Goal: Transaction & Acquisition: Book appointment/travel/reservation

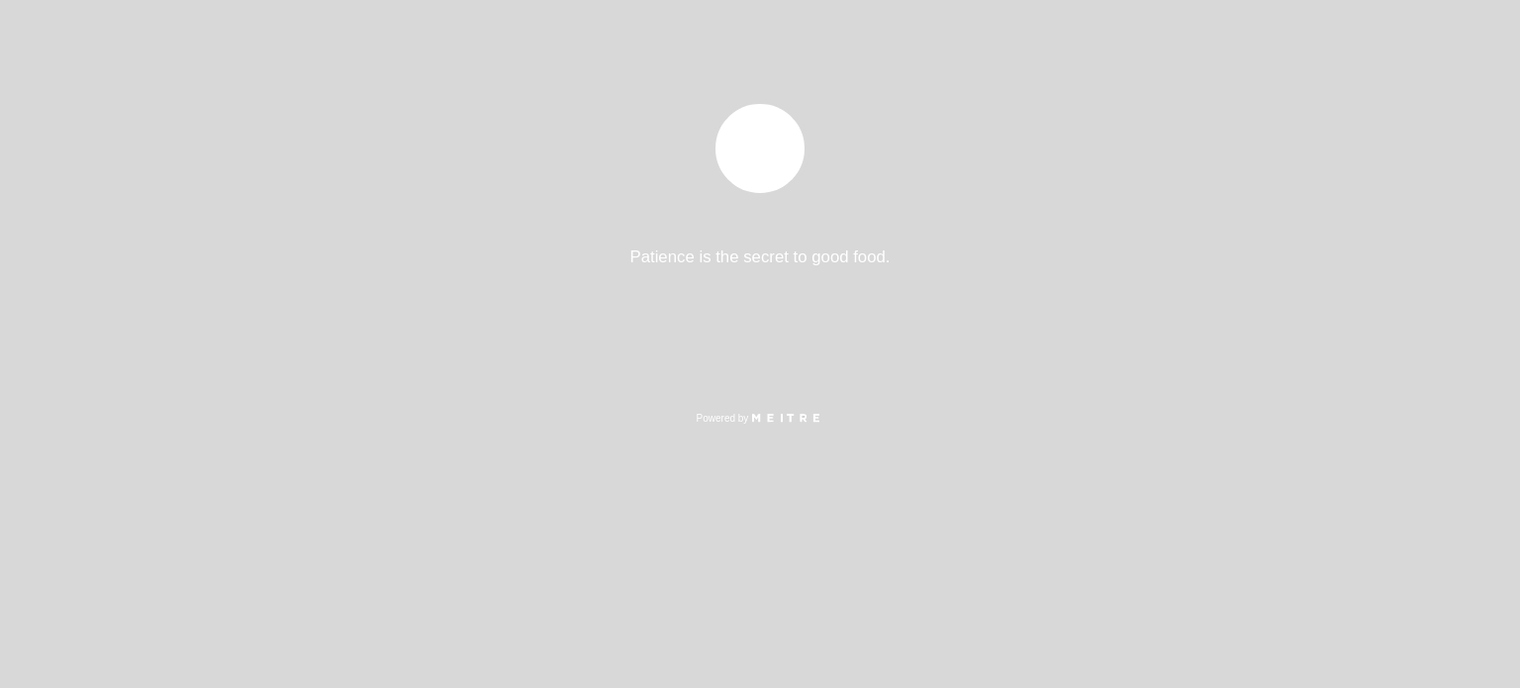
select select "es"
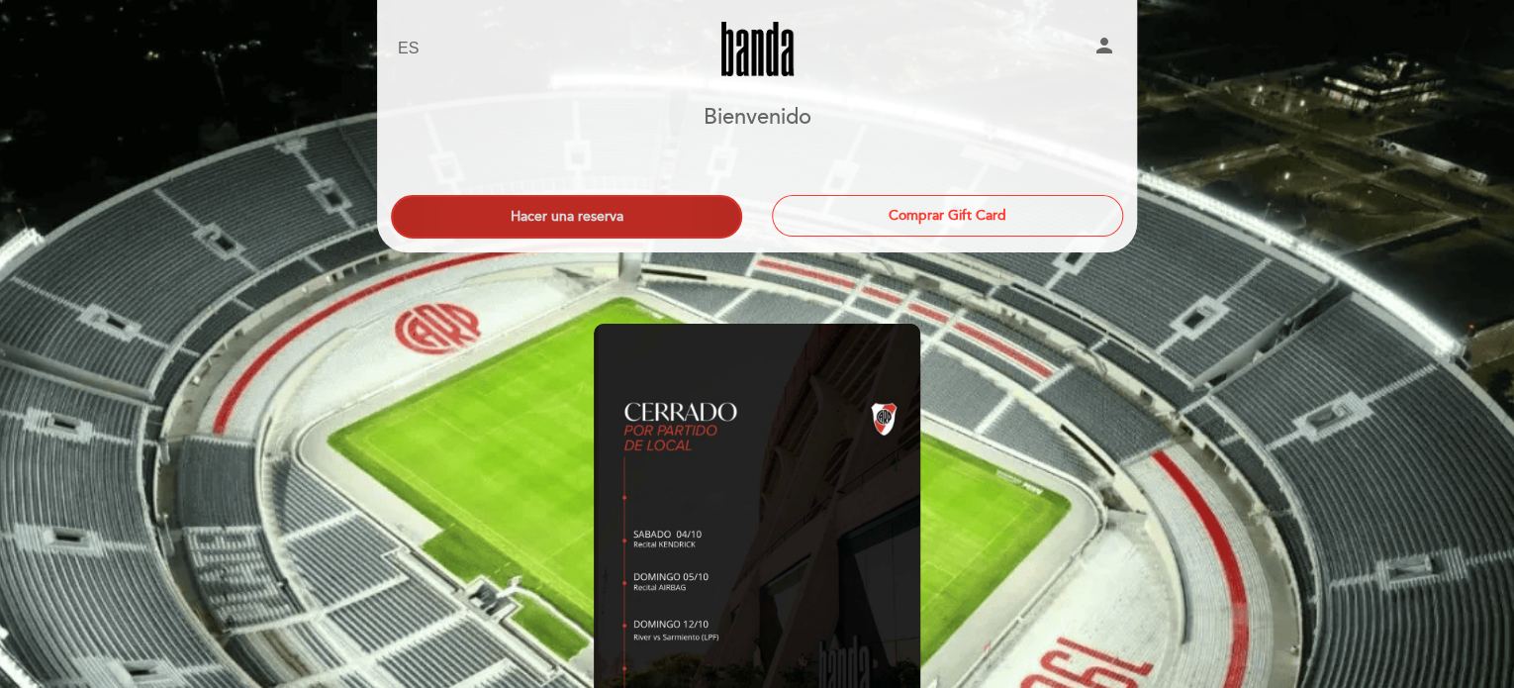
click at [634, 207] on button "Hacer una reserva" at bounding box center [566, 217] width 351 height 44
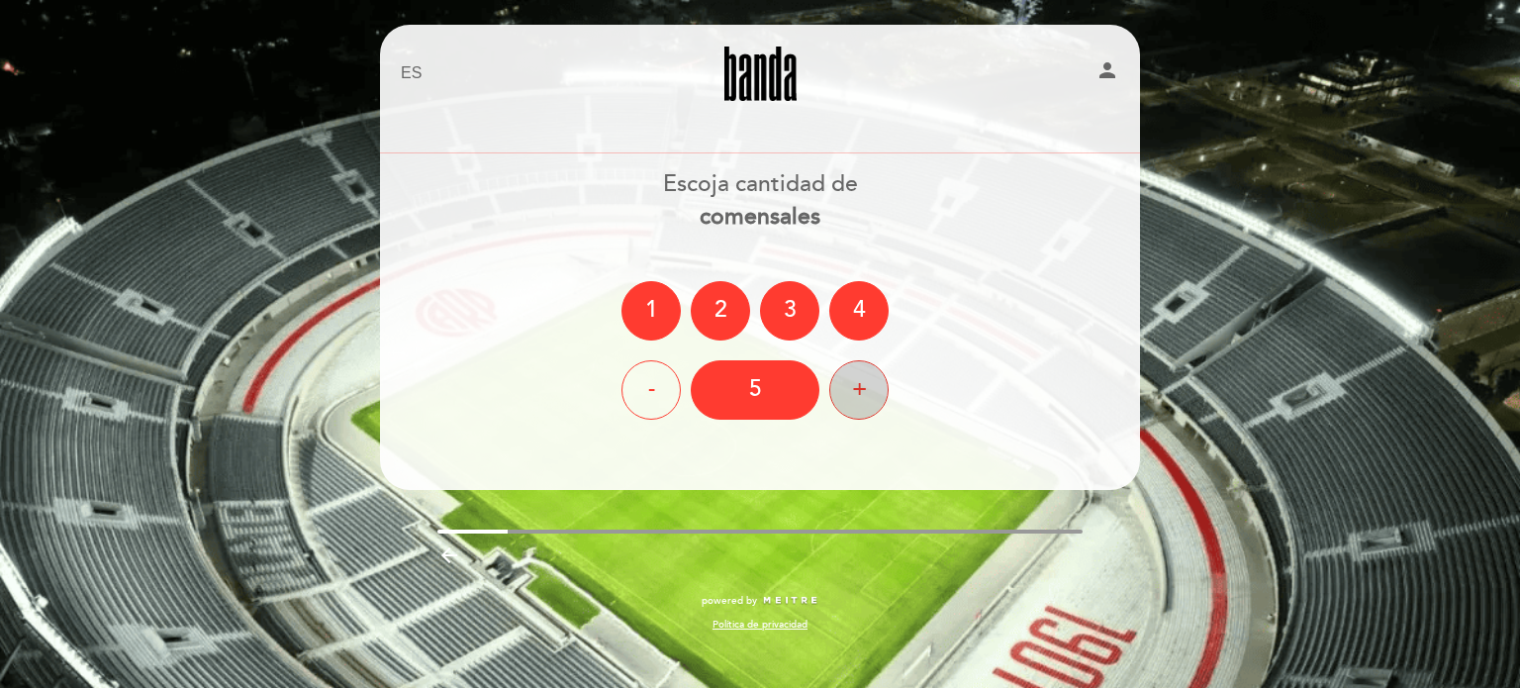
click at [858, 395] on div "+" at bounding box center [858, 389] width 59 height 59
click at [878, 396] on div "+" at bounding box center [858, 389] width 59 height 59
click at [862, 389] on div "+" at bounding box center [858, 389] width 59 height 59
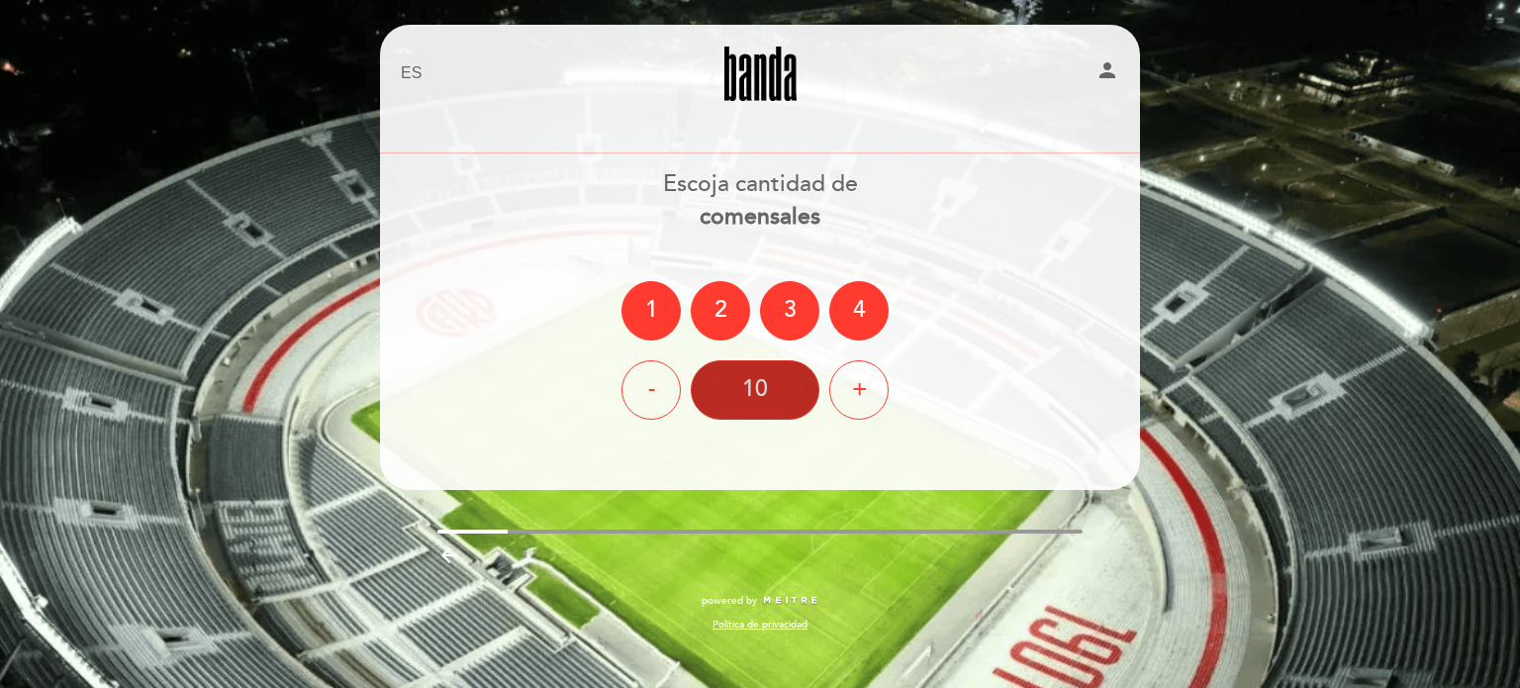
click at [754, 381] on div "10" at bounding box center [755, 389] width 129 height 59
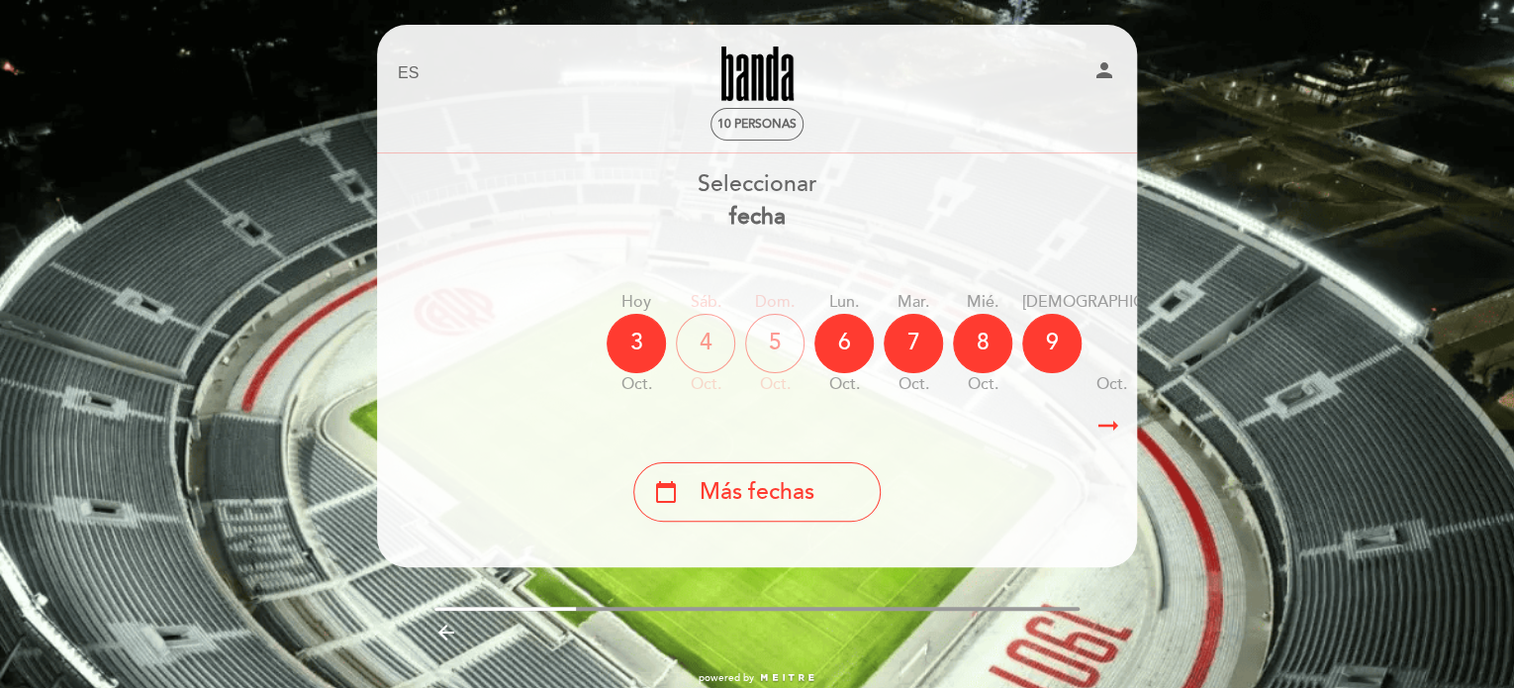
click at [1112, 427] on icon "arrow_right_alt" at bounding box center [1108, 426] width 30 height 43
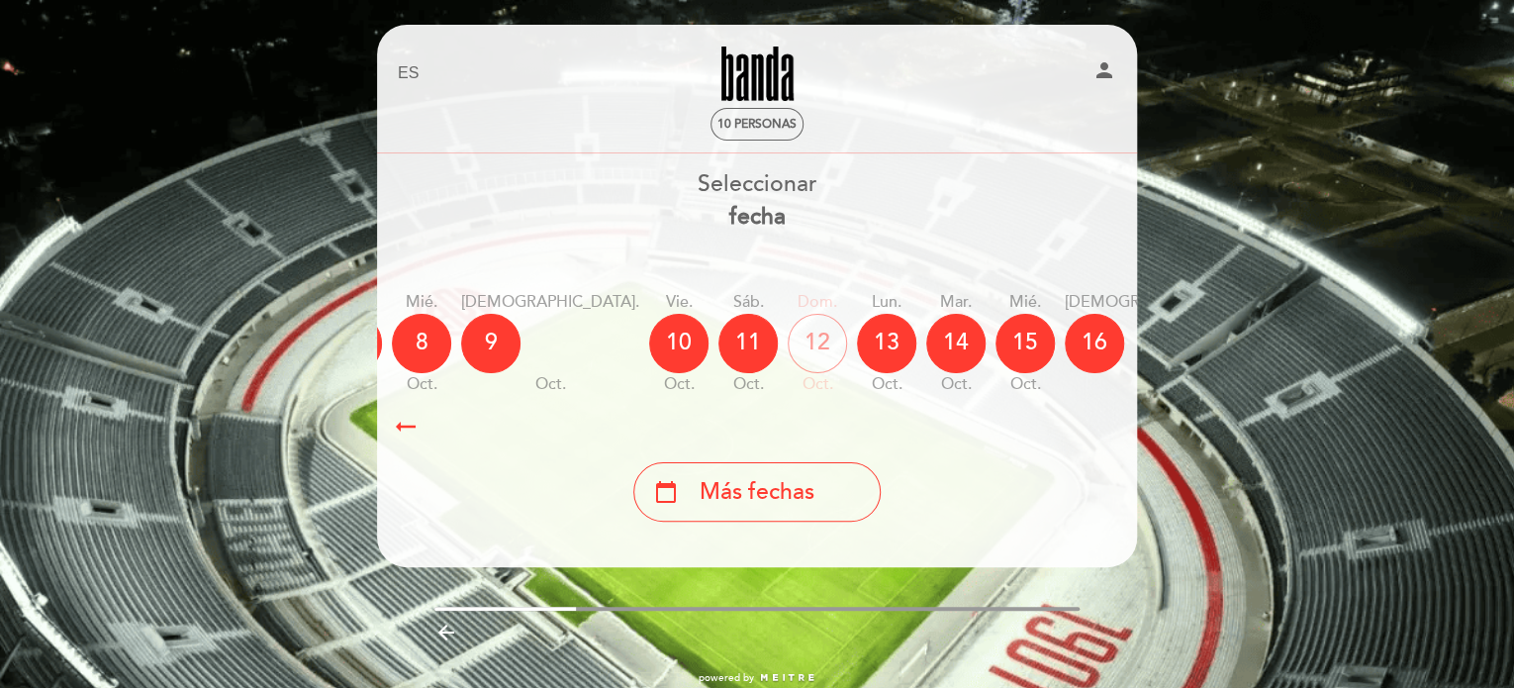
scroll to position [0, 577]
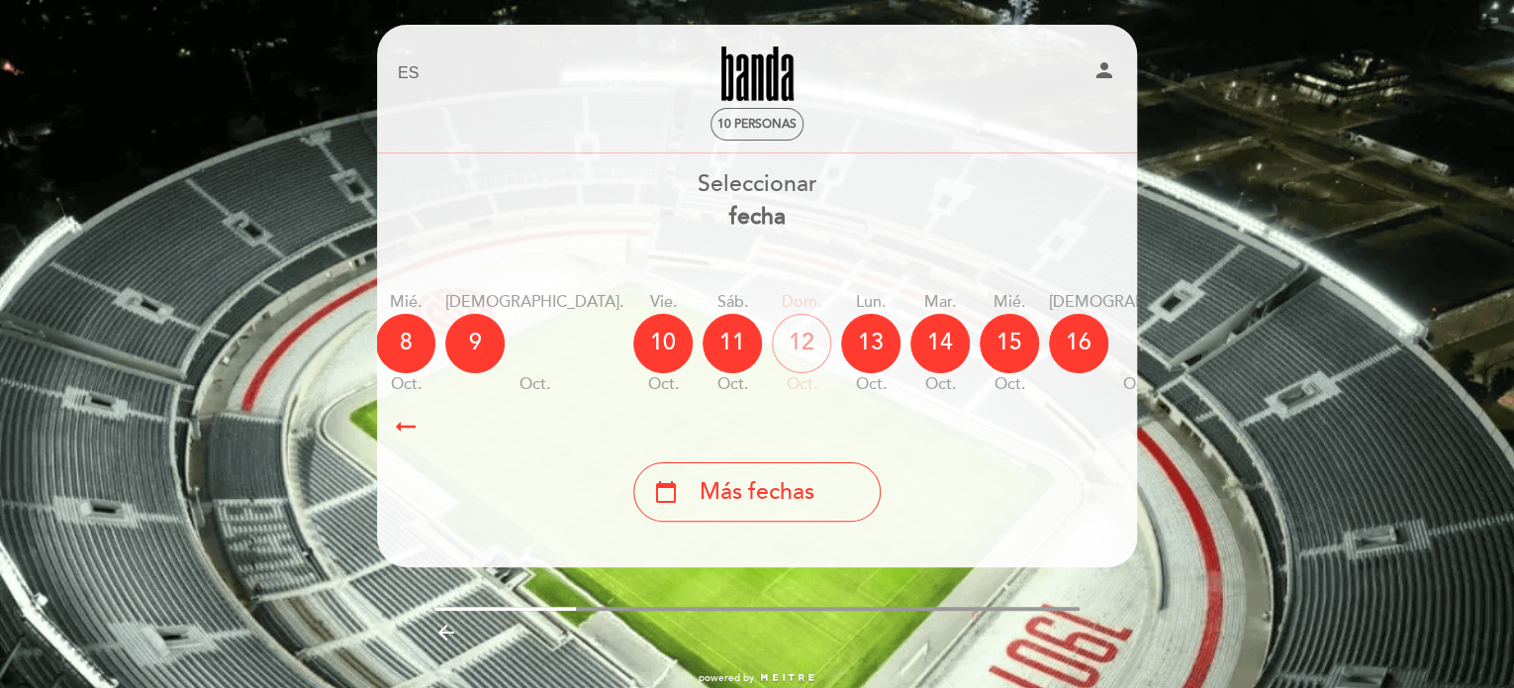
click at [404, 430] on icon "arrow_right_alt" at bounding box center [406, 426] width 30 height 43
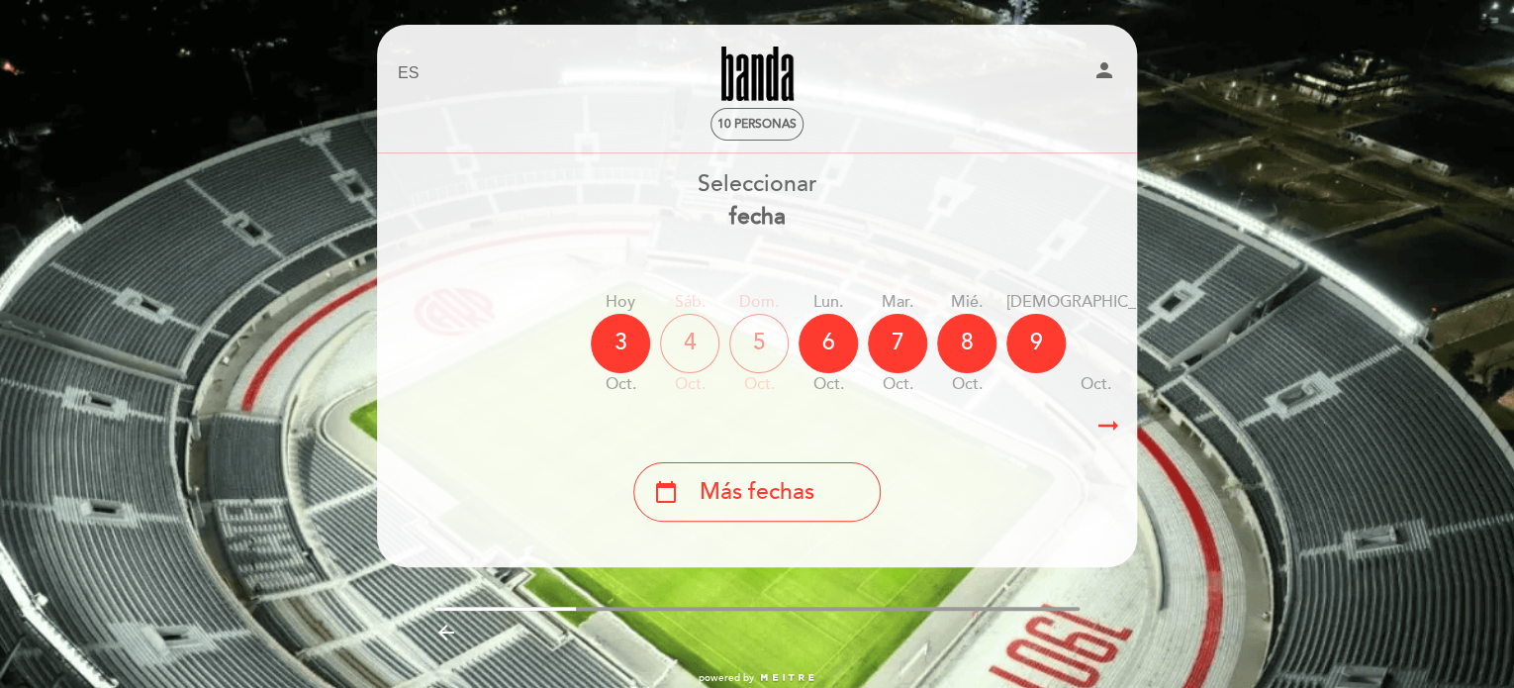
scroll to position [0, 4]
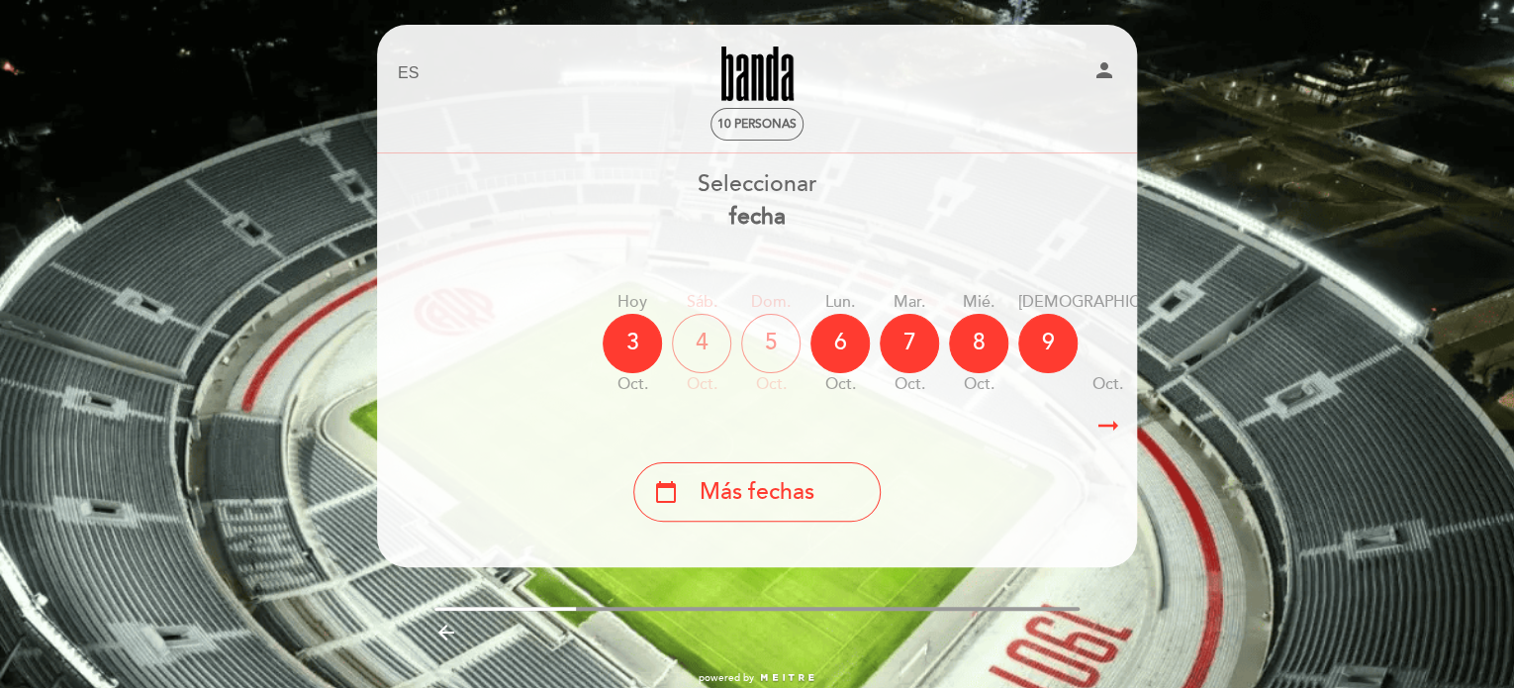
click at [1113, 426] on icon "arrow_right_alt" at bounding box center [1108, 426] width 30 height 43
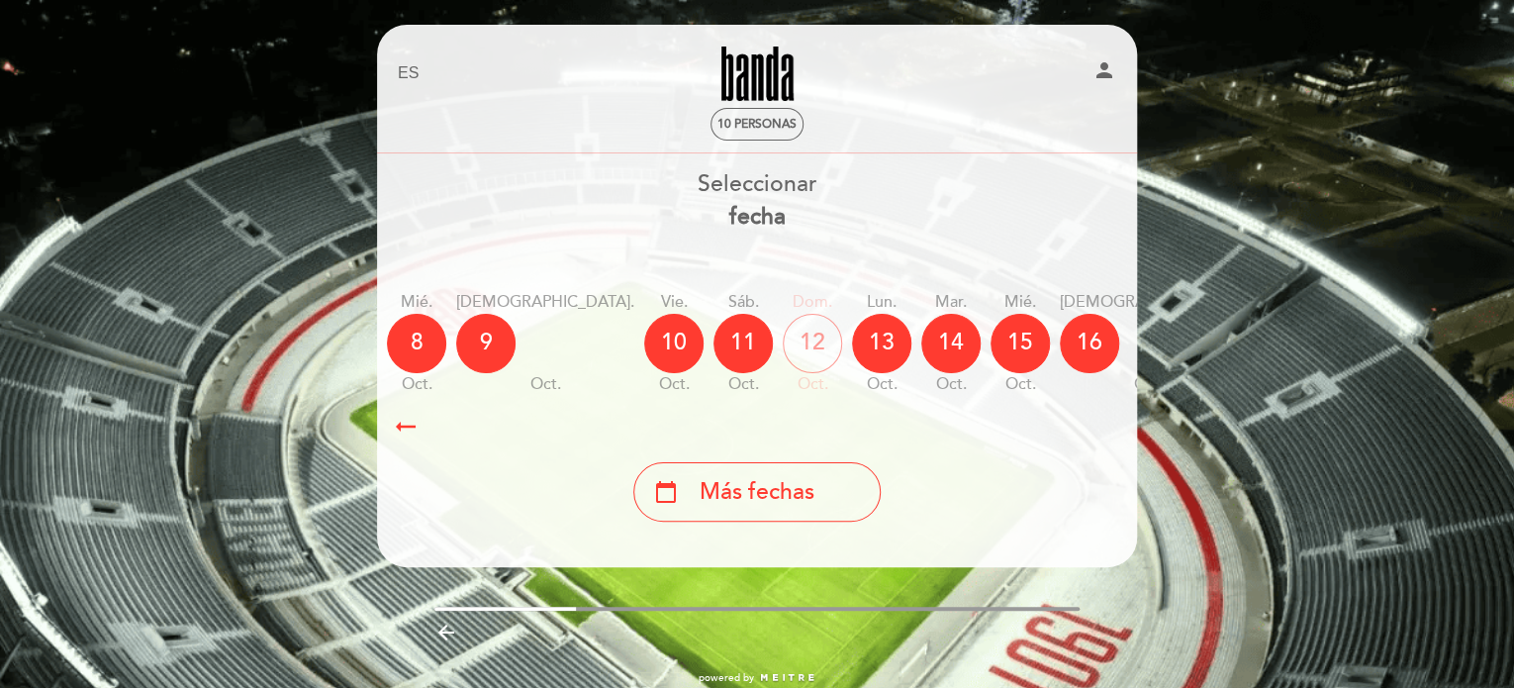
scroll to position [0, 577]
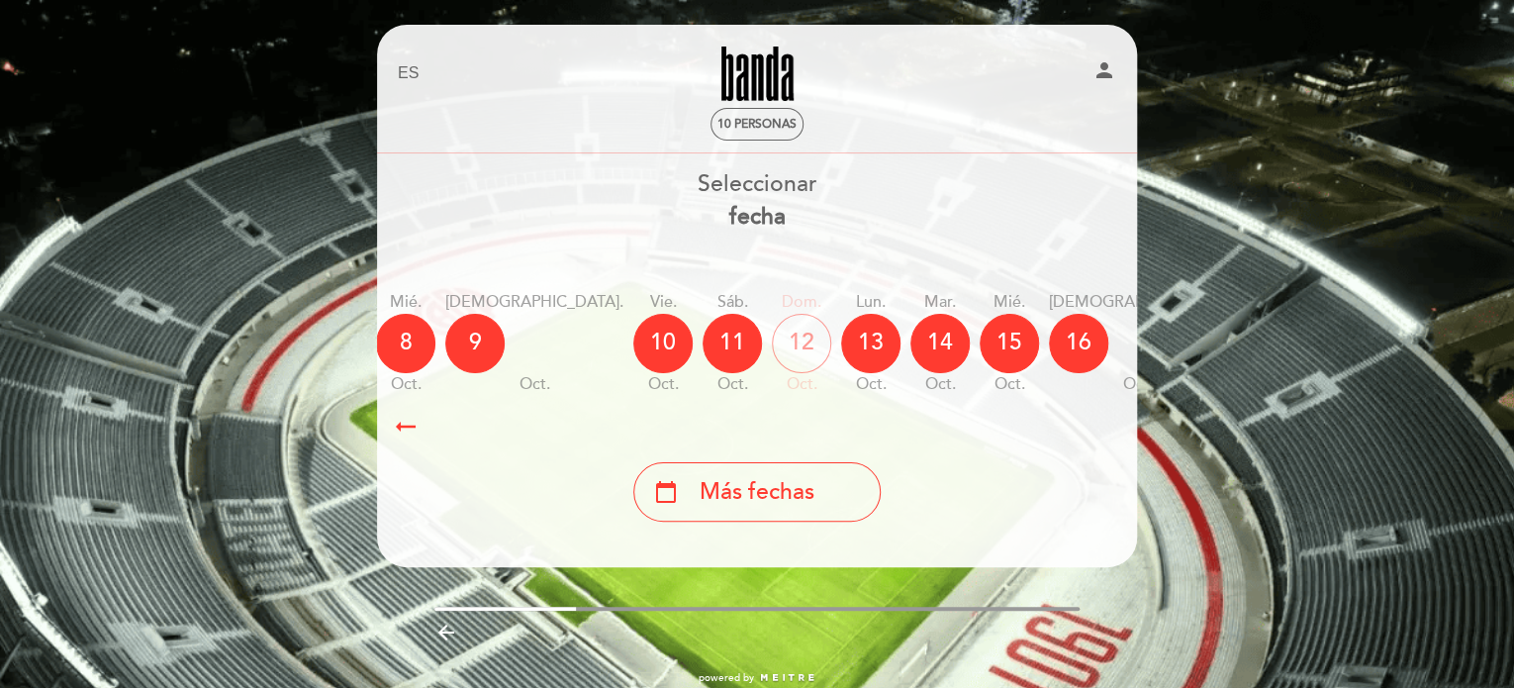
click at [413, 429] on icon "arrow_right_alt" at bounding box center [406, 426] width 30 height 43
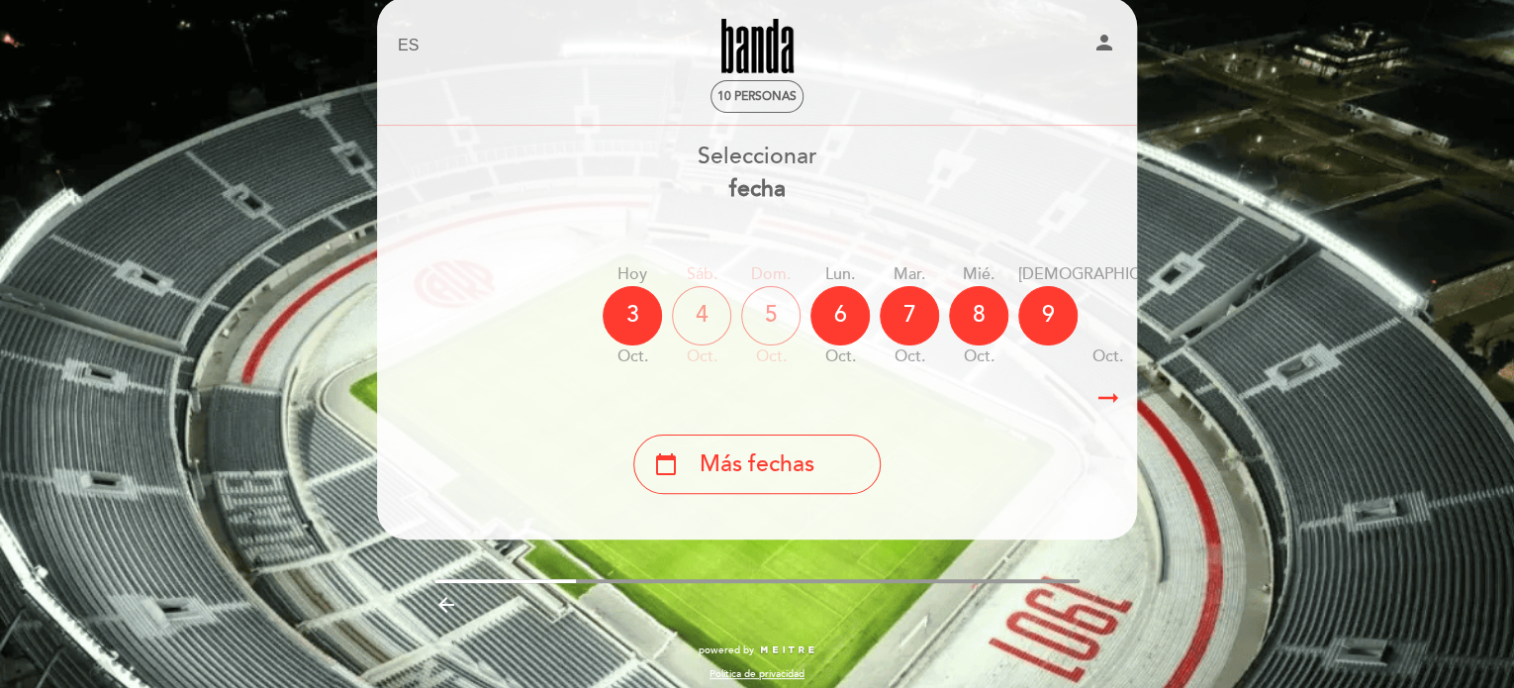
scroll to position [44, 0]
